Goal: Information Seeking & Learning: Learn about a topic

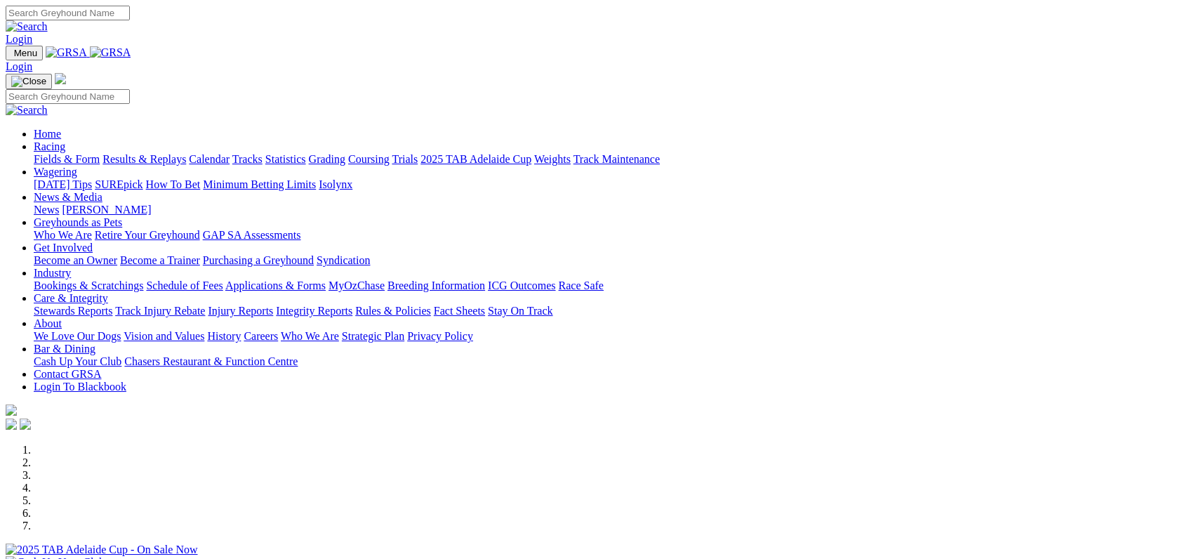
click at [65, 140] on link "Racing" at bounding box center [50, 146] width 32 height 12
click at [93, 153] on link "Fields & Form" at bounding box center [67, 159] width 66 height 12
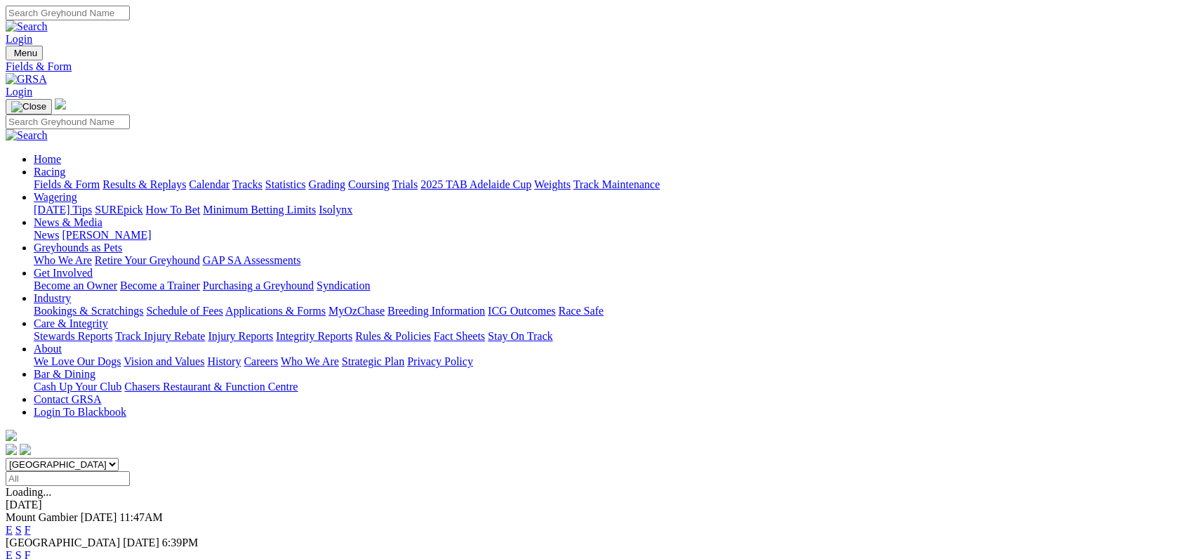
click at [31, 549] on link "F" at bounding box center [28, 555] width 6 height 12
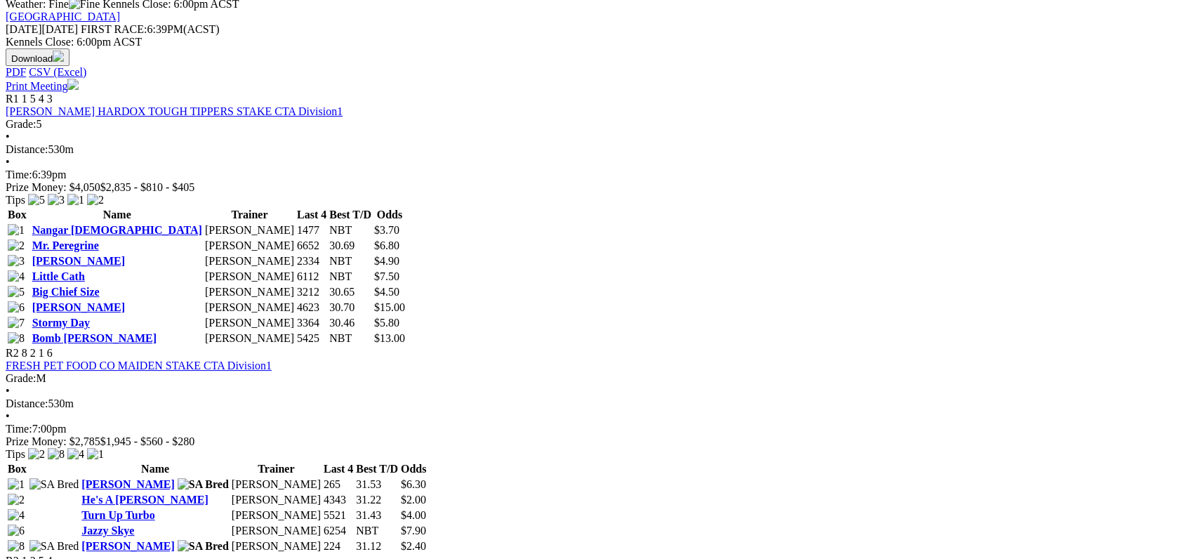
scroll to position [645, 0]
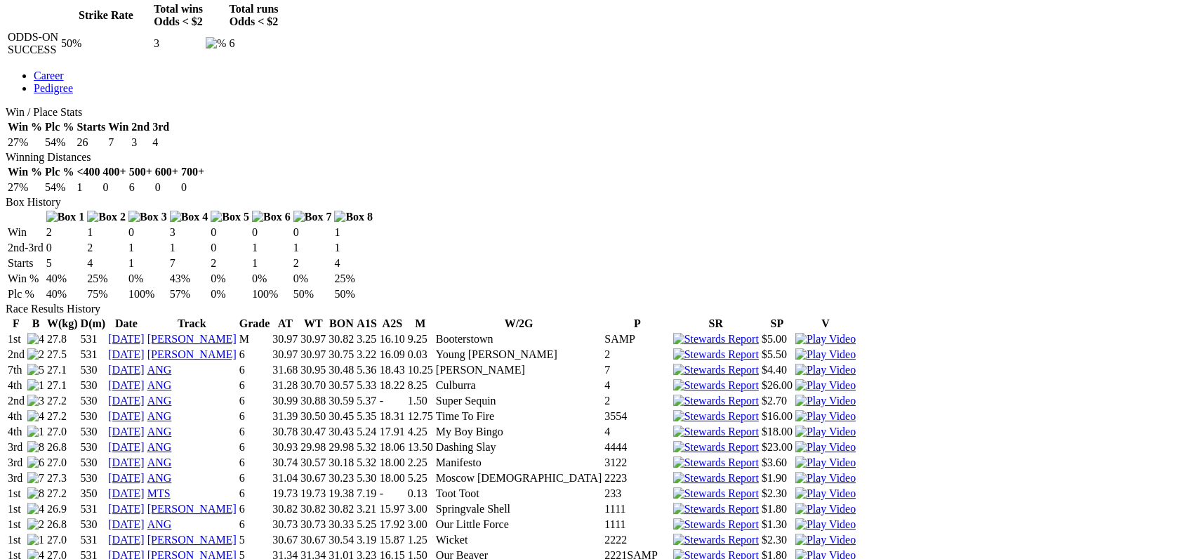
scroll to position [733, 0]
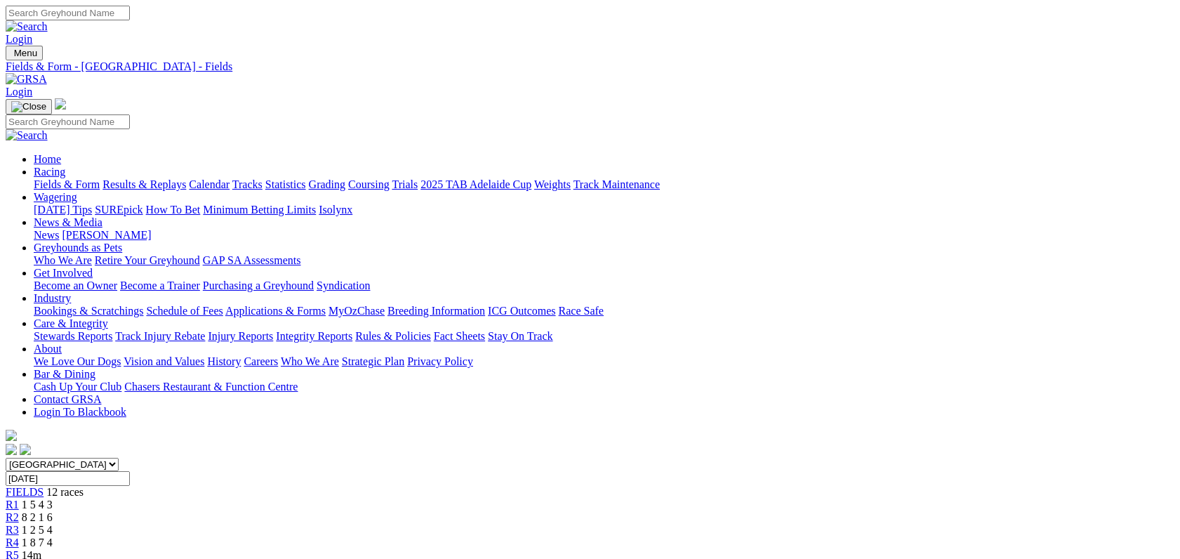
click at [91, 178] on link "Fields & Form" at bounding box center [67, 184] width 66 height 12
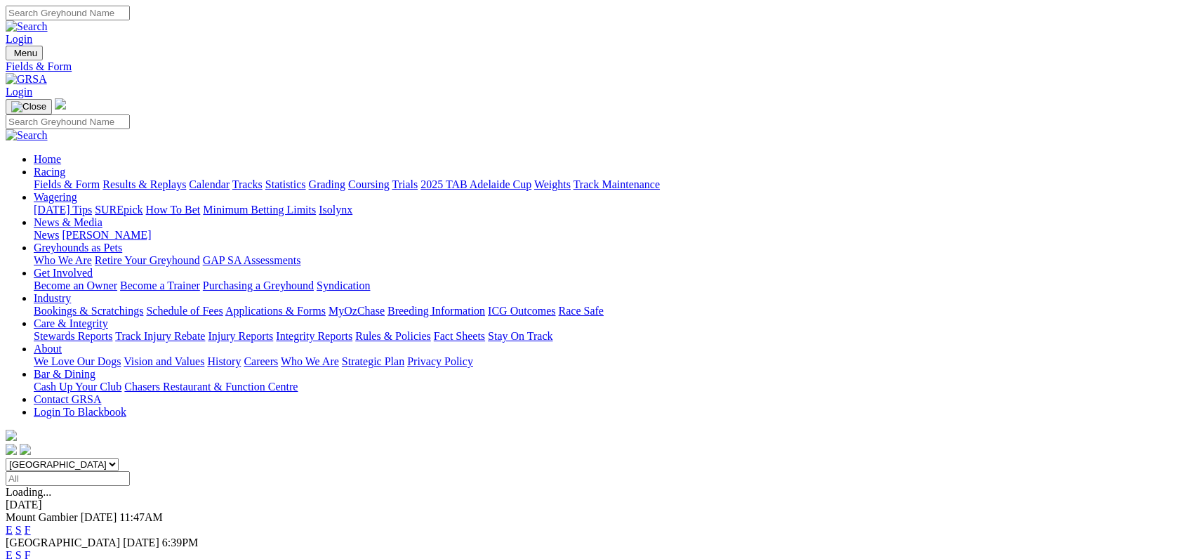
click at [352, 330] on link "Integrity Reports" at bounding box center [314, 336] width 77 height 12
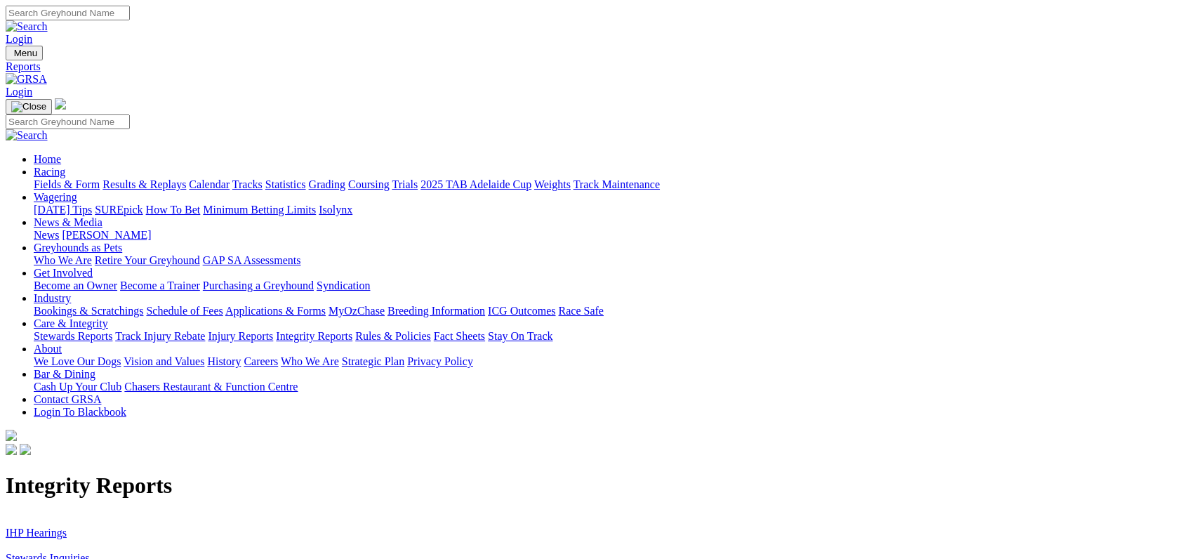
click at [67, 527] on link "IHP Hearings" at bounding box center [36, 533] width 61 height 12
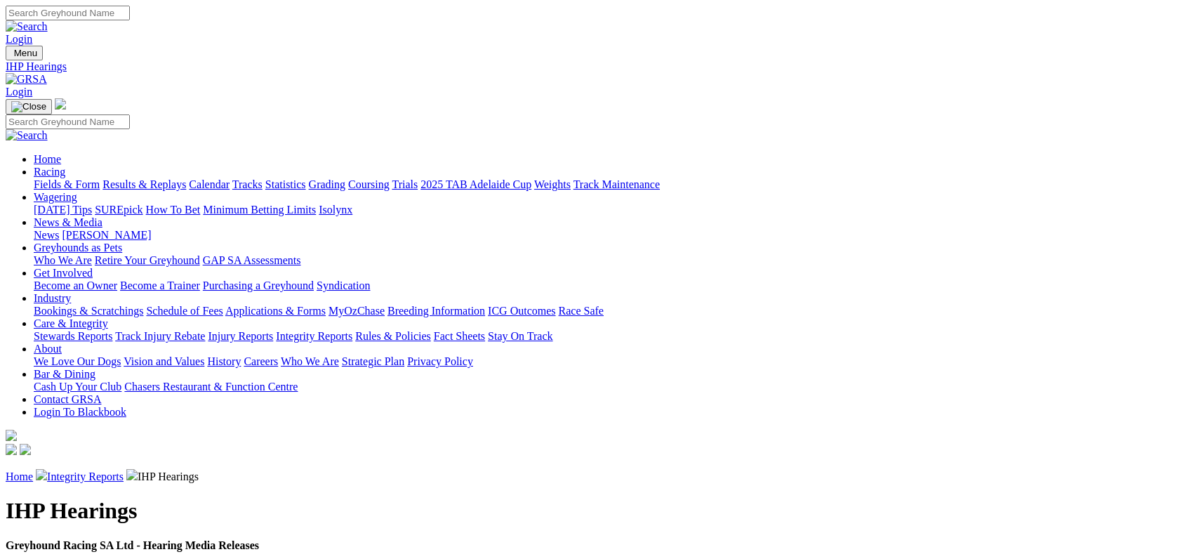
click at [124, 470] on link "Integrity Reports" at bounding box center [85, 476] width 77 height 12
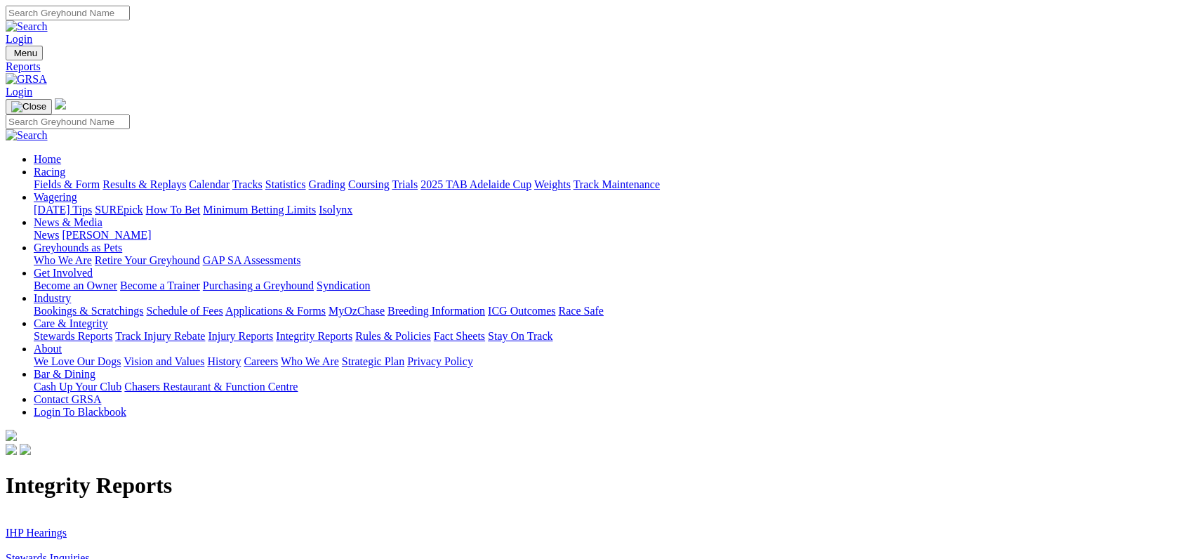
click at [90, 552] on link "Stewards Inquiries" at bounding box center [48, 558] width 84 height 12
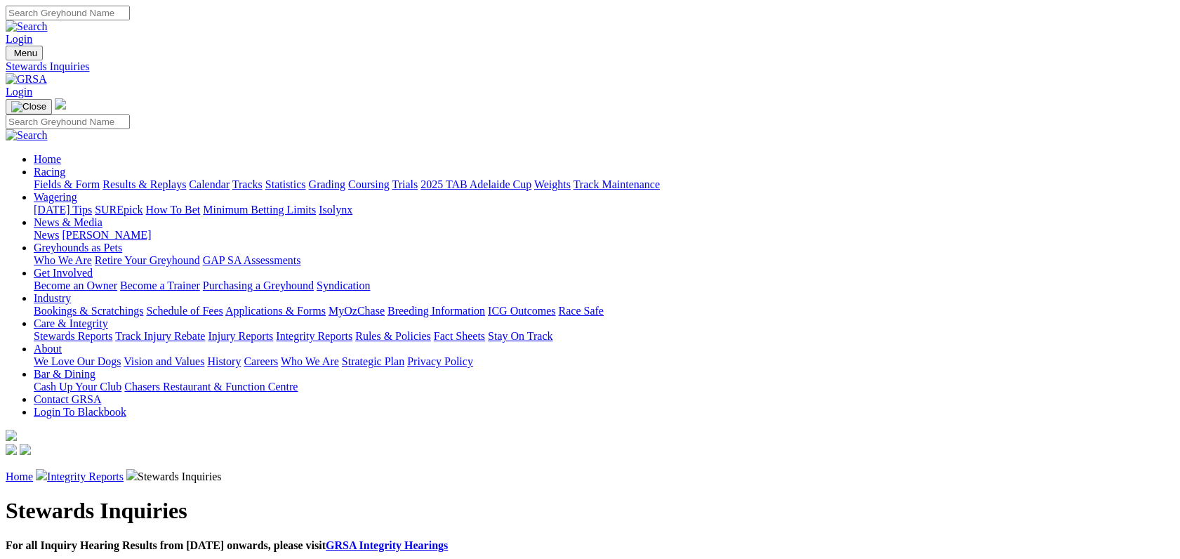
click at [100, 178] on link "Fields & Form" at bounding box center [67, 184] width 66 height 12
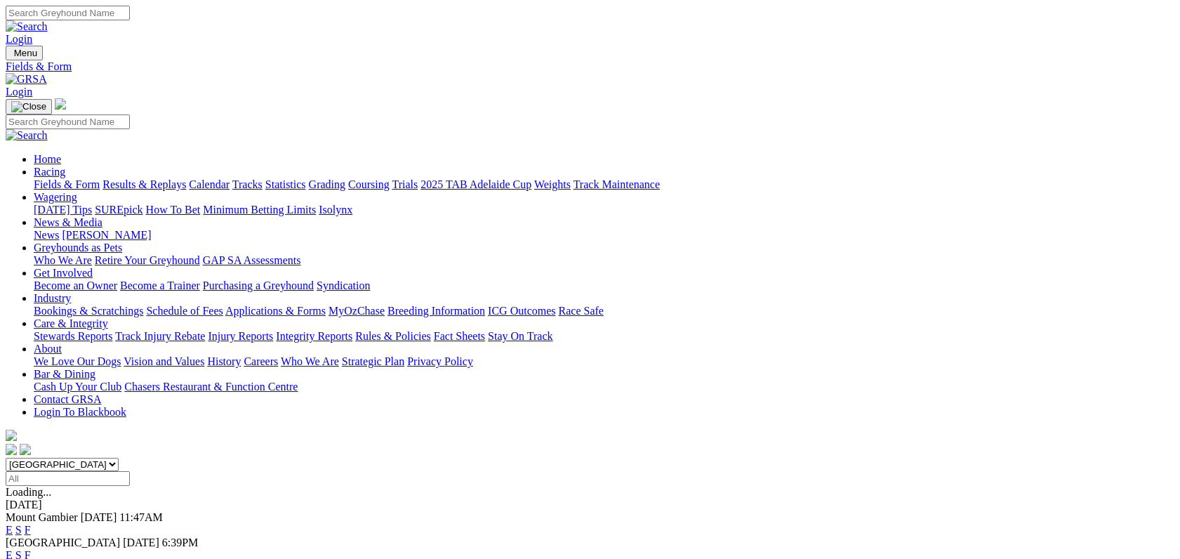
click at [31, 549] on link "F" at bounding box center [28, 555] width 6 height 12
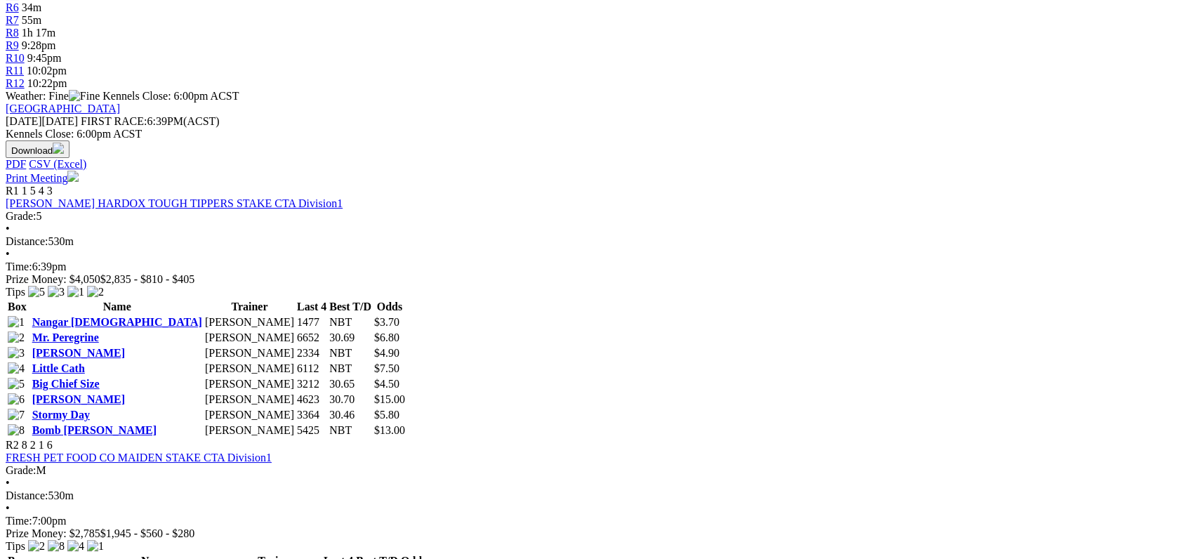
scroll to position [564, 0]
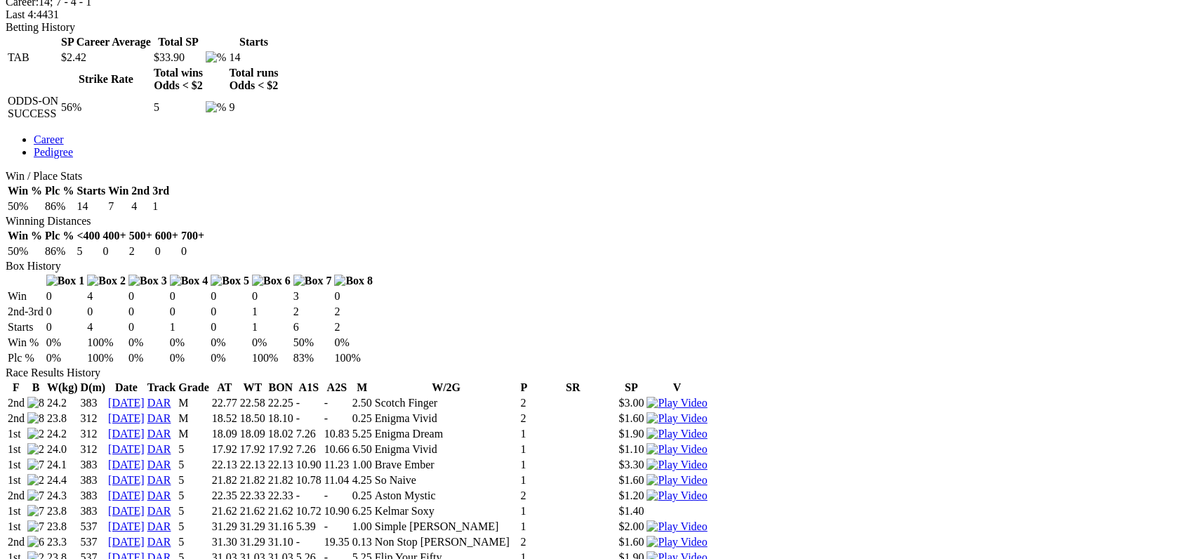
scroll to position [639, 0]
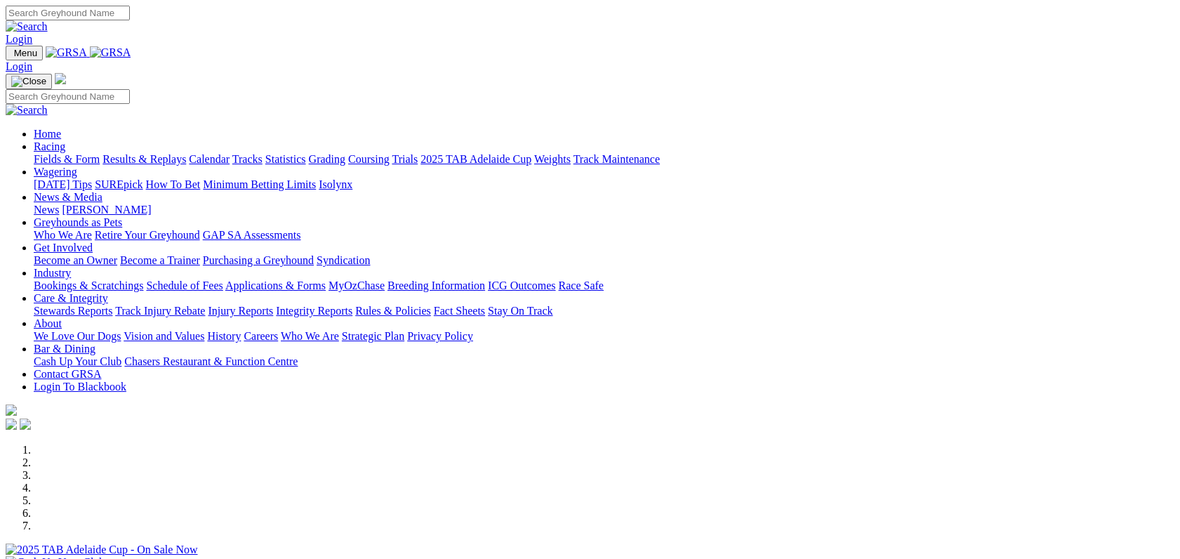
click at [77, 153] on link "Fields & Form" at bounding box center [67, 159] width 66 height 12
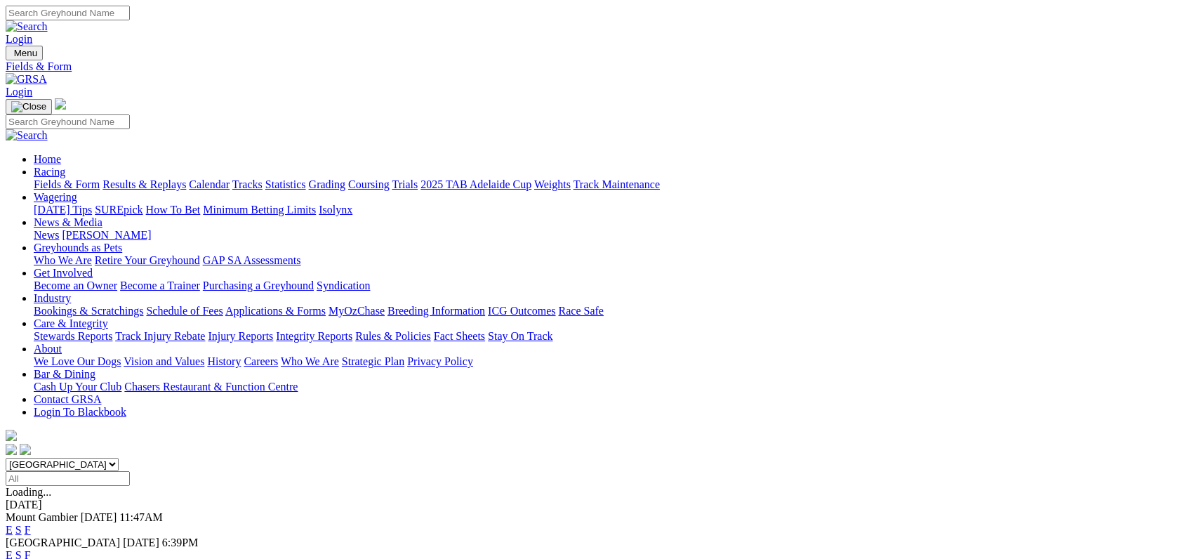
click at [31, 549] on link "F" at bounding box center [28, 555] width 6 height 12
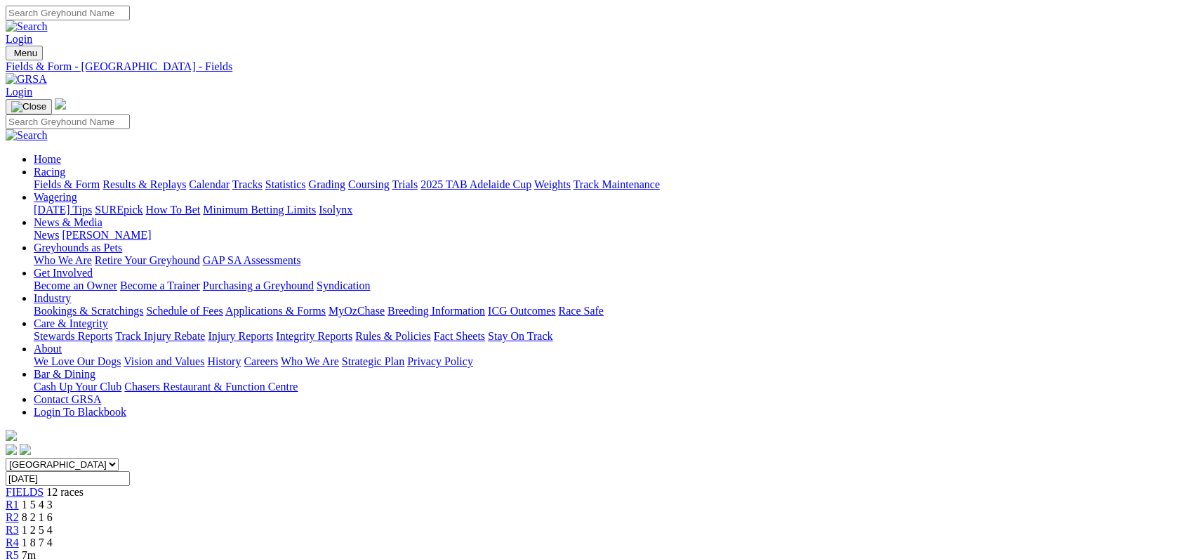
click at [180, 178] on link "Results & Replays" at bounding box center [145, 184] width 84 height 12
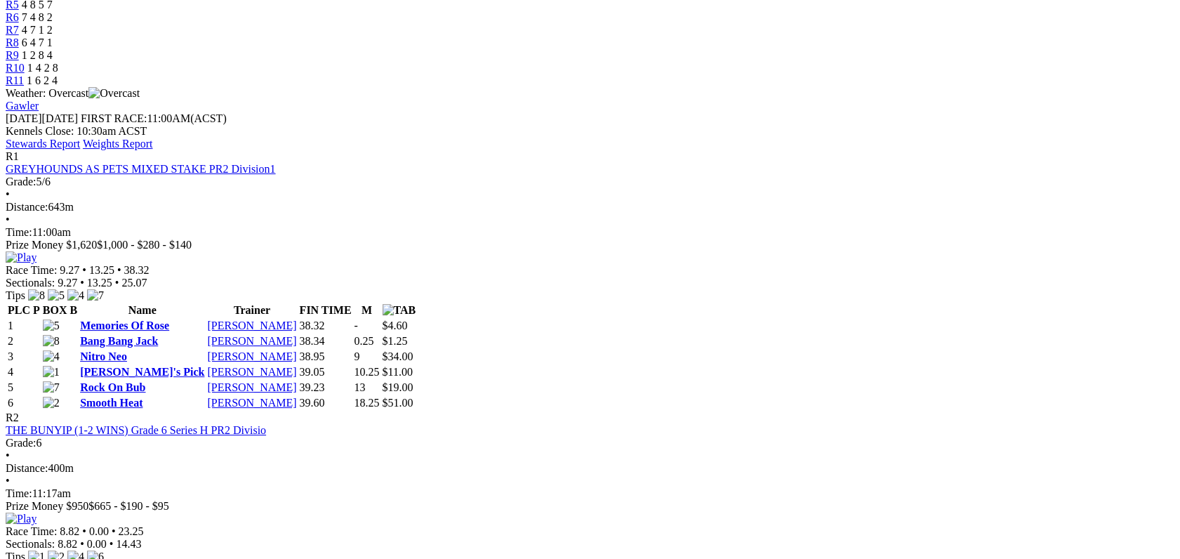
scroll to position [562, 0]
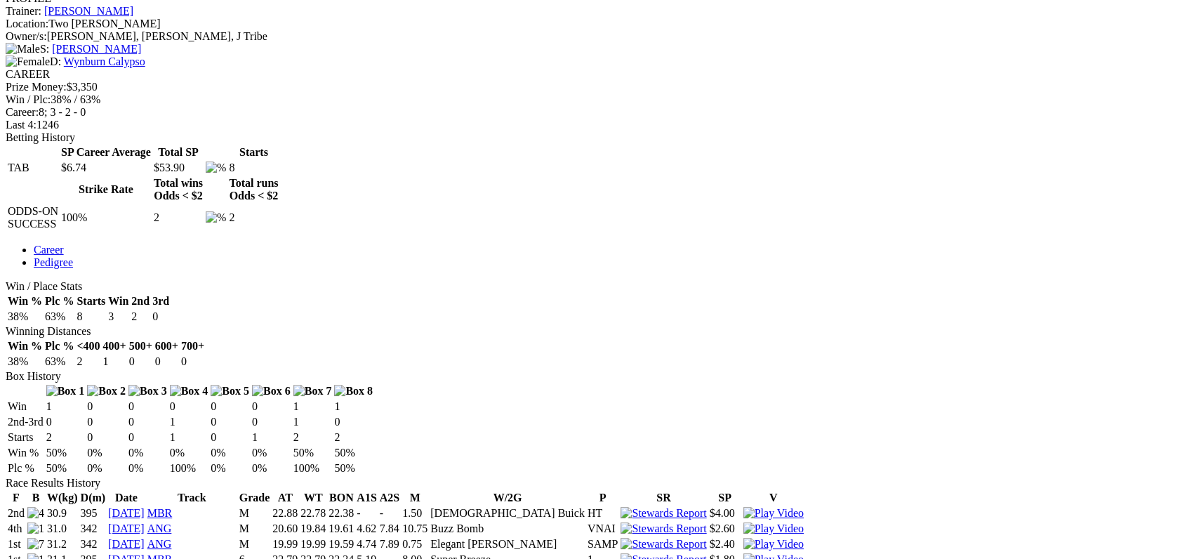
scroll to position [624, 0]
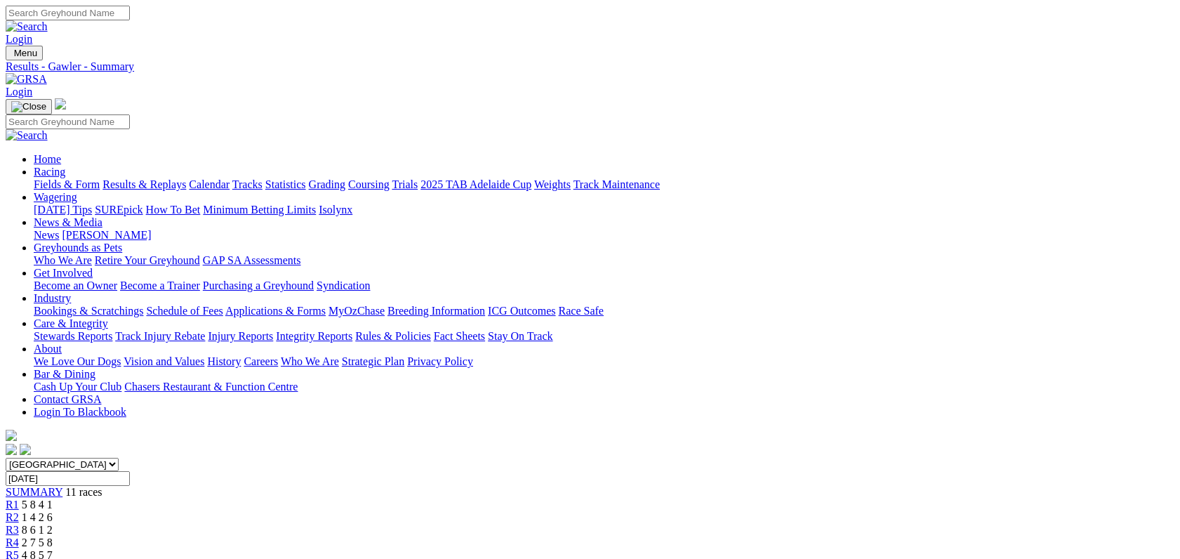
click at [112, 330] on link "Stewards Reports" at bounding box center [73, 336] width 79 height 12
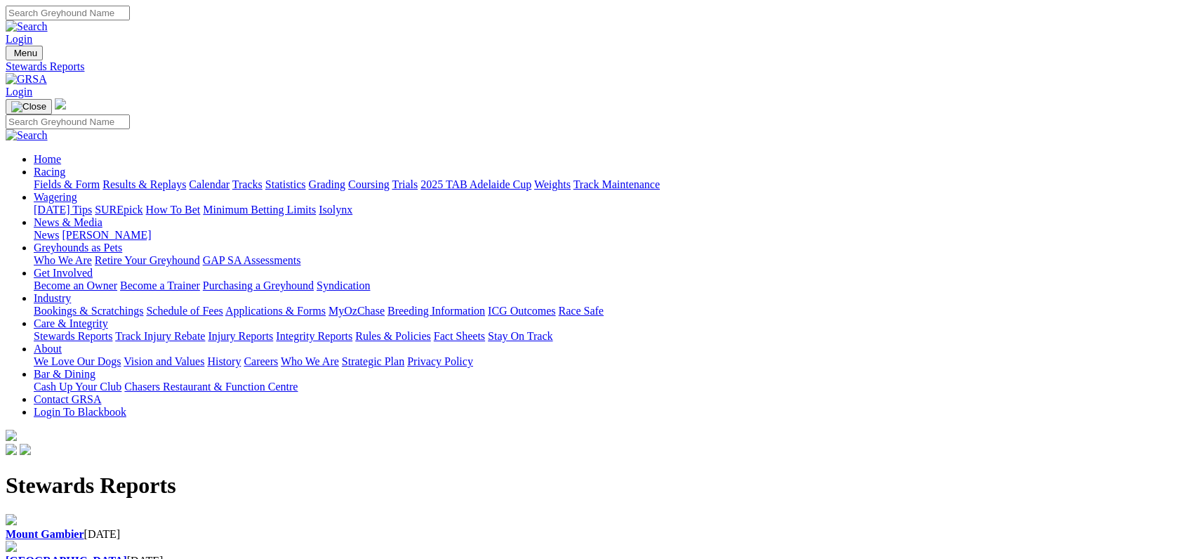
click at [127, 555] on b "[GEOGRAPHIC_DATA]" at bounding box center [66, 561] width 121 height 12
click at [76, 178] on link "Fields & Form" at bounding box center [67, 184] width 66 height 12
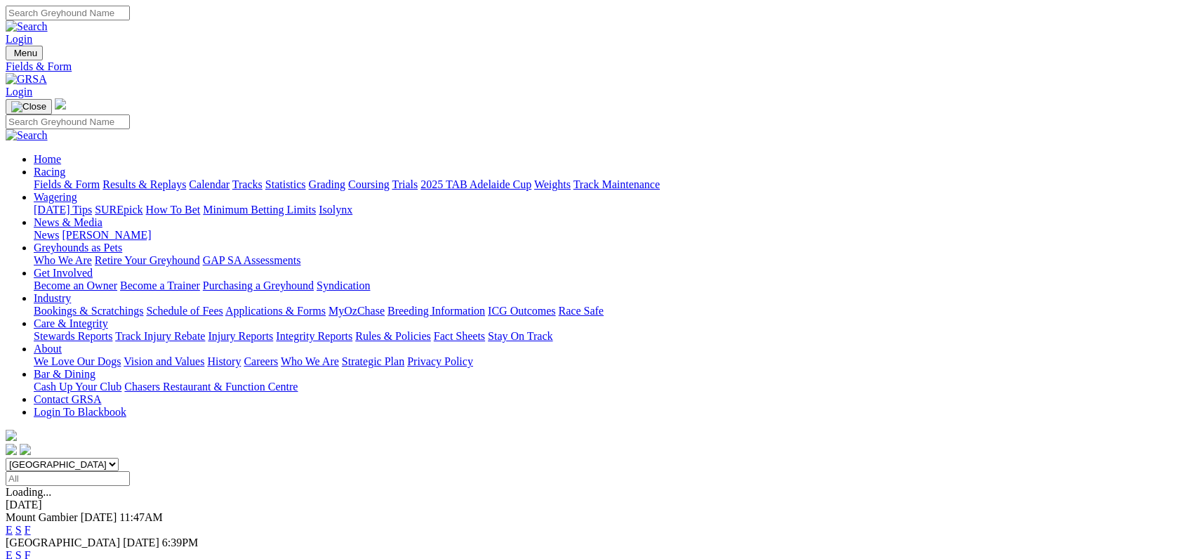
click at [31, 549] on link "F" at bounding box center [28, 555] width 6 height 12
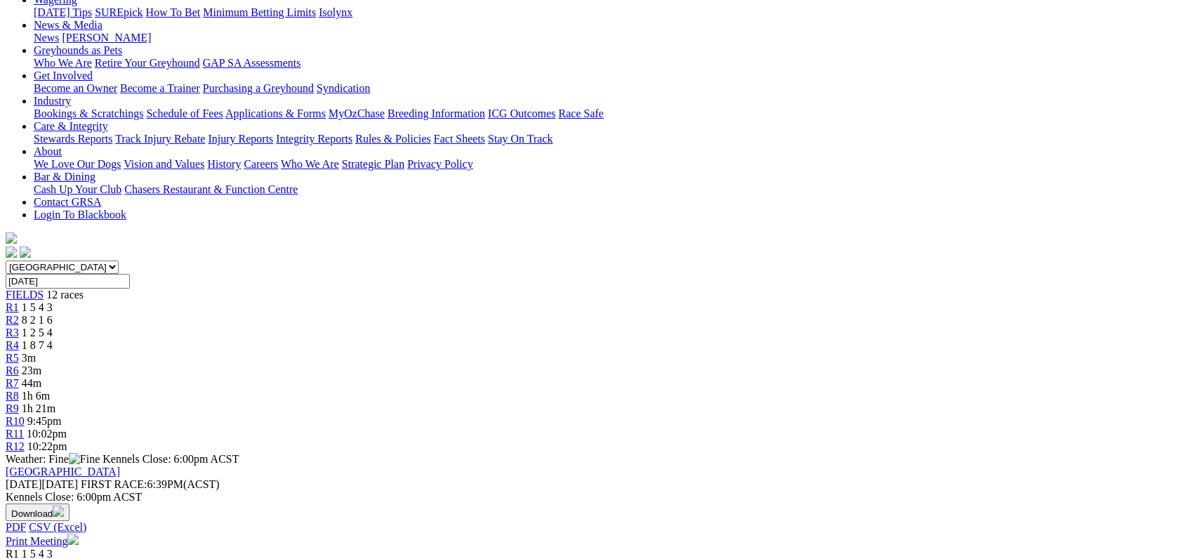
scroll to position [190, 0]
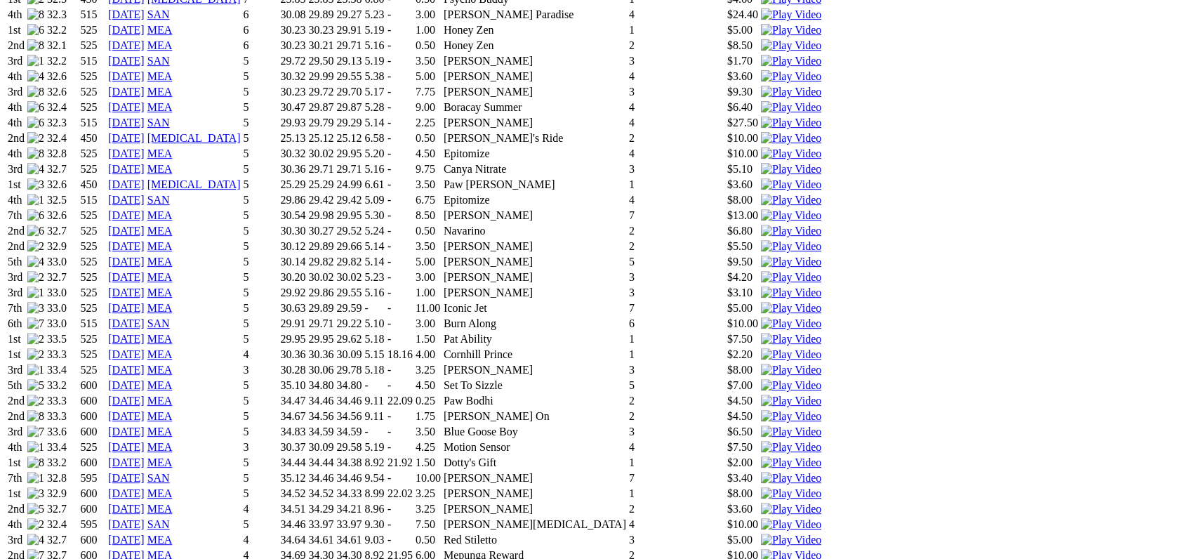
scroll to position [1164, 0]
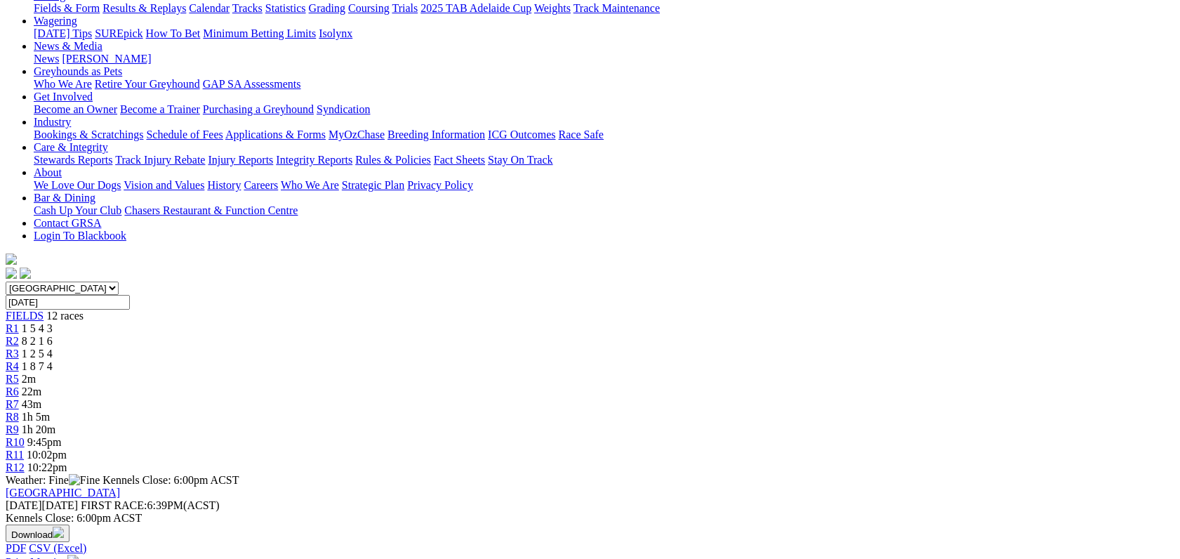
scroll to position [187, 0]
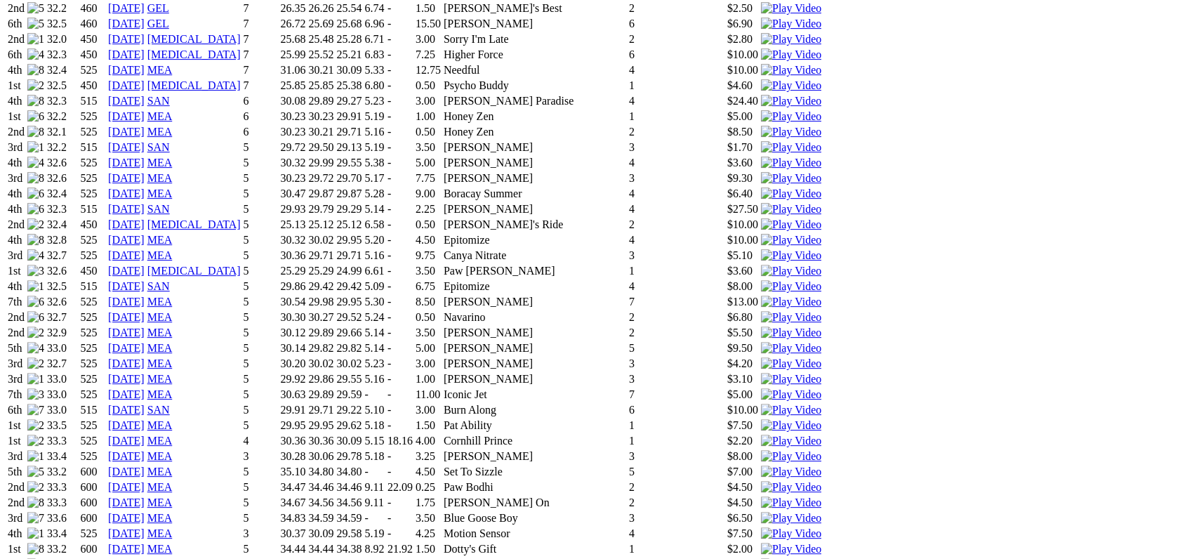
scroll to position [1134, 0]
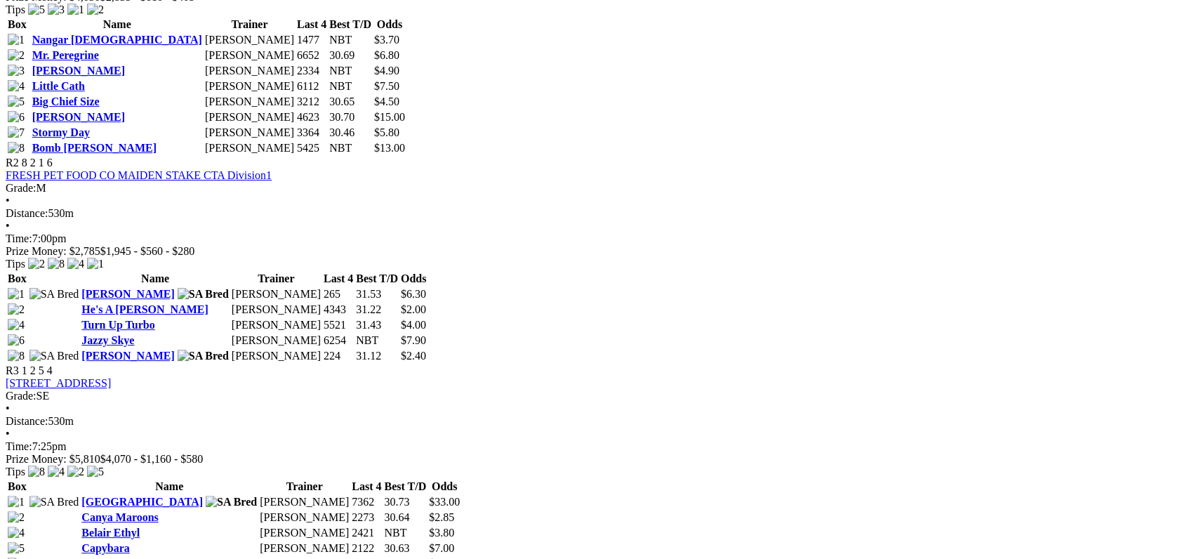
scroll to position [863, 0]
